Goal: Information Seeking & Learning: Check status

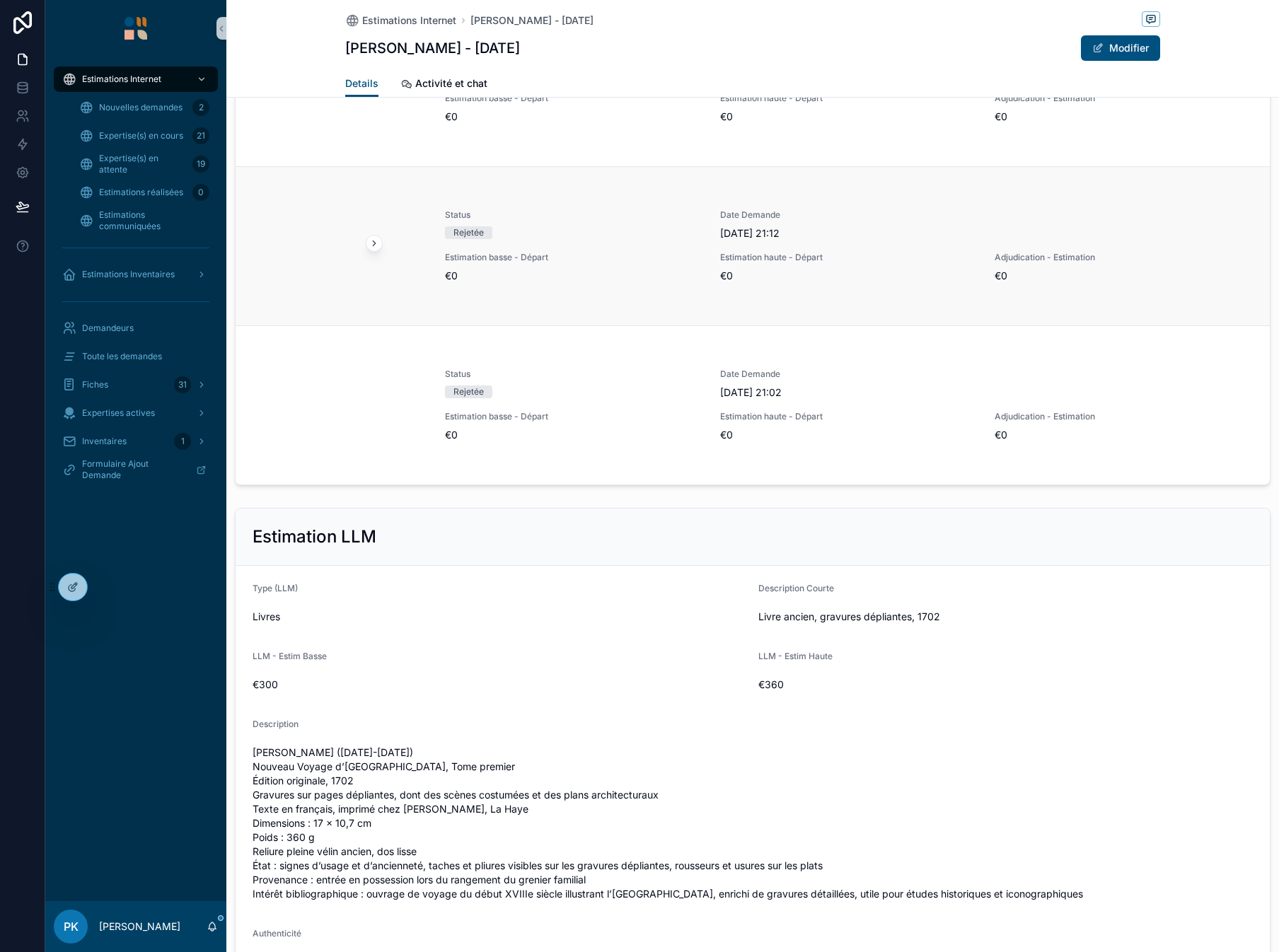
scroll to position [1838, 0]
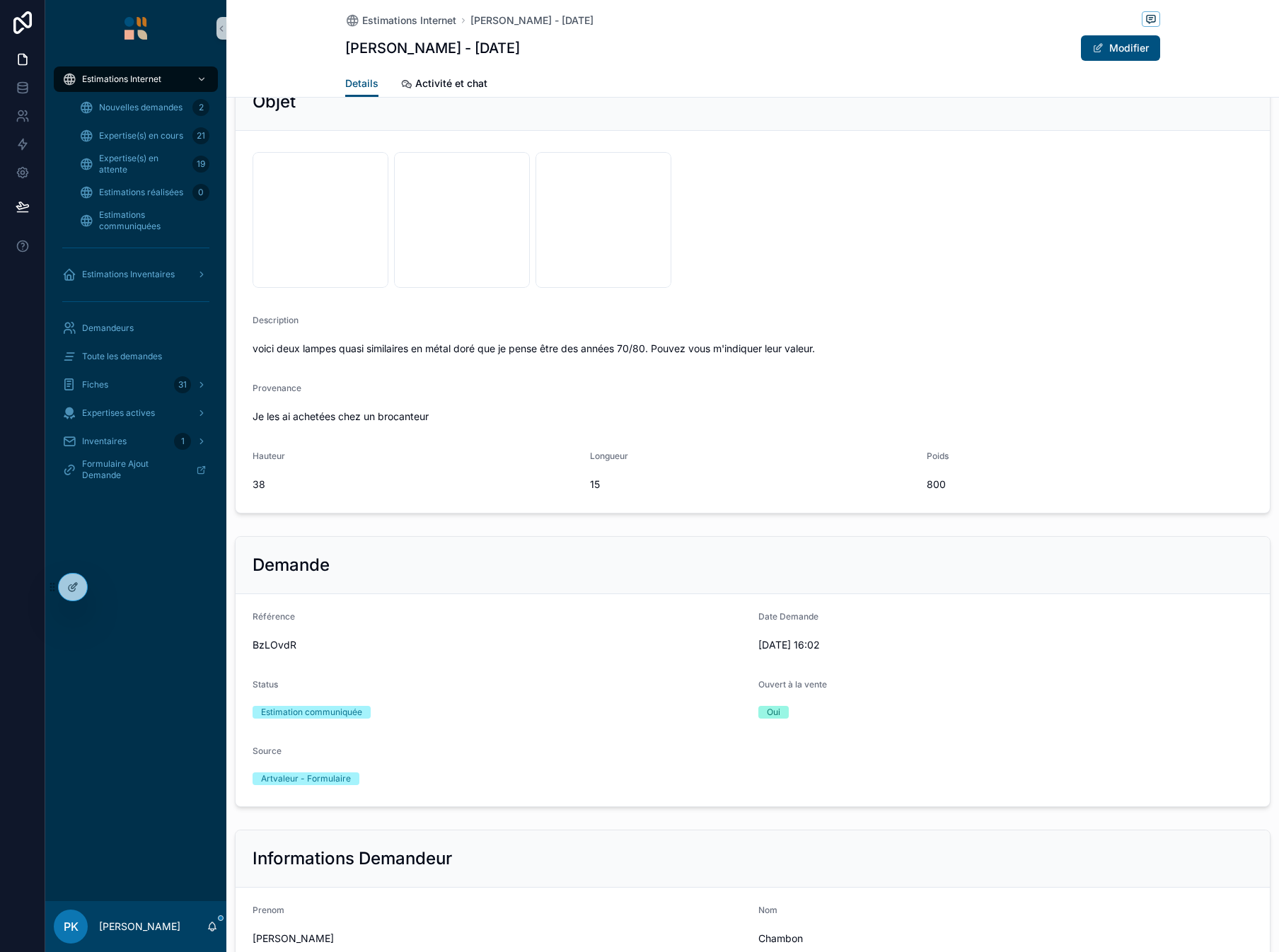
scroll to position [150, 0]
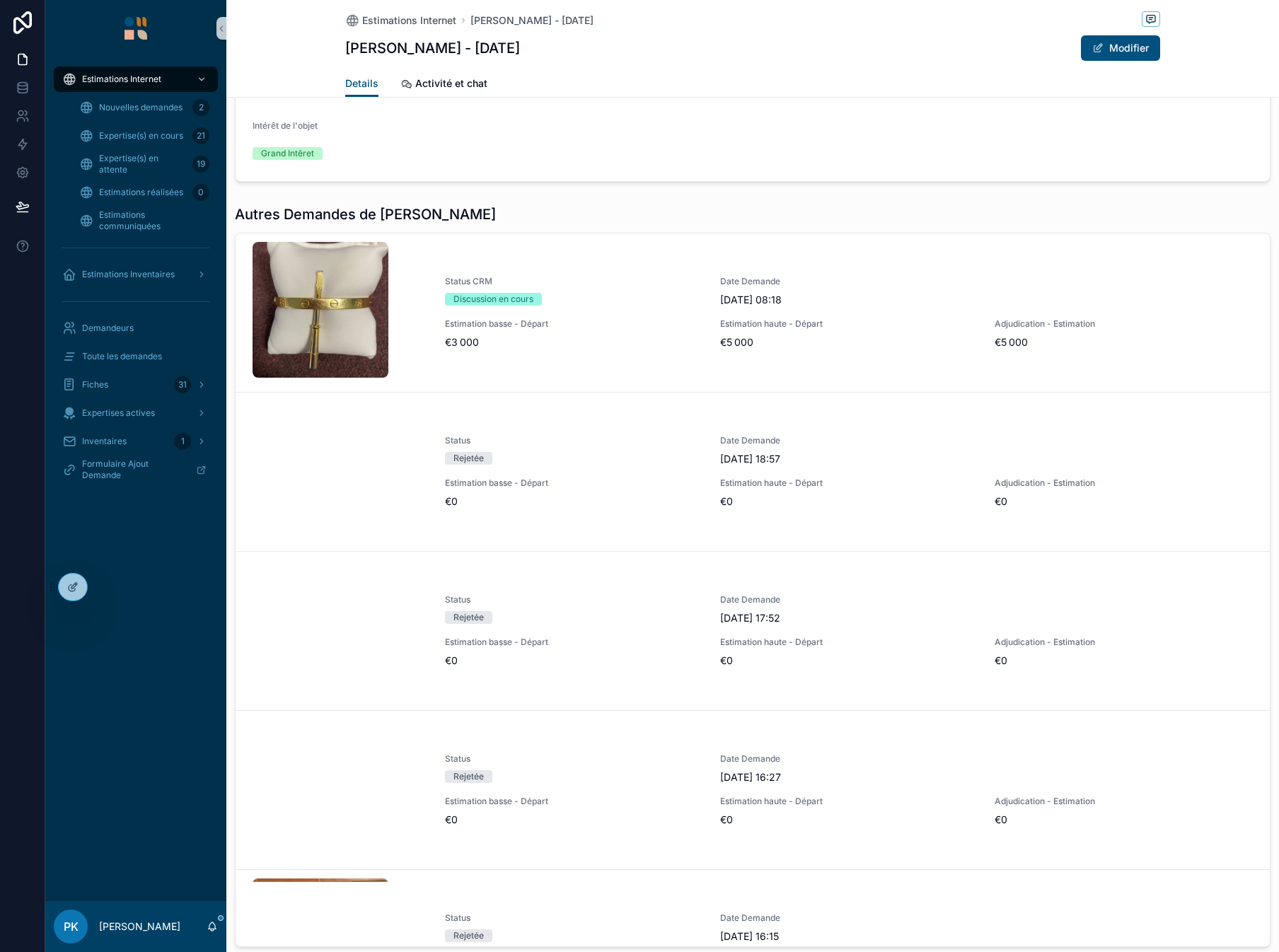
scroll to position [1697, 0]
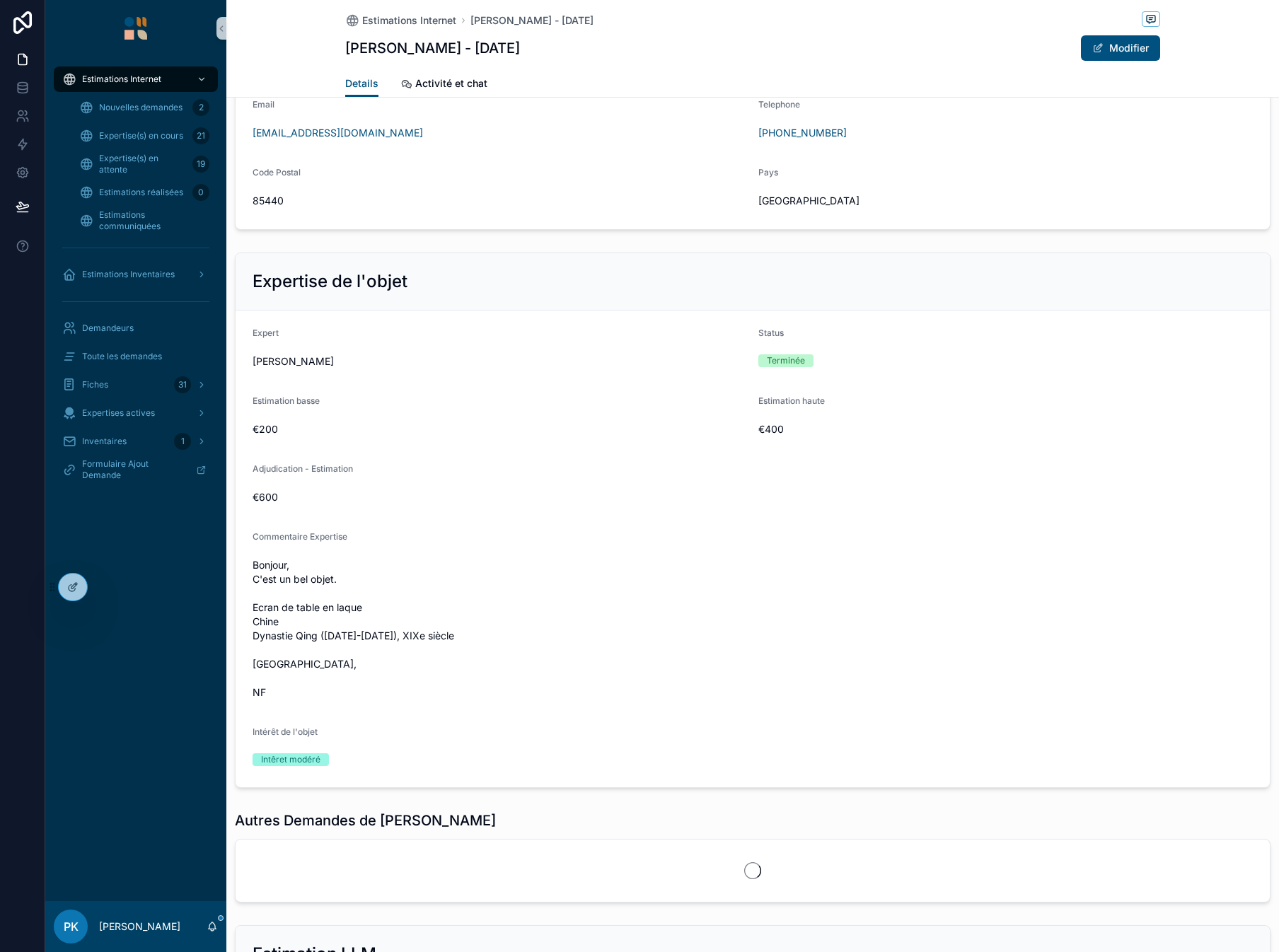
scroll to position [990, 0]
